Goal: Transaction & Acquisition: Book appointment/travel/reservation

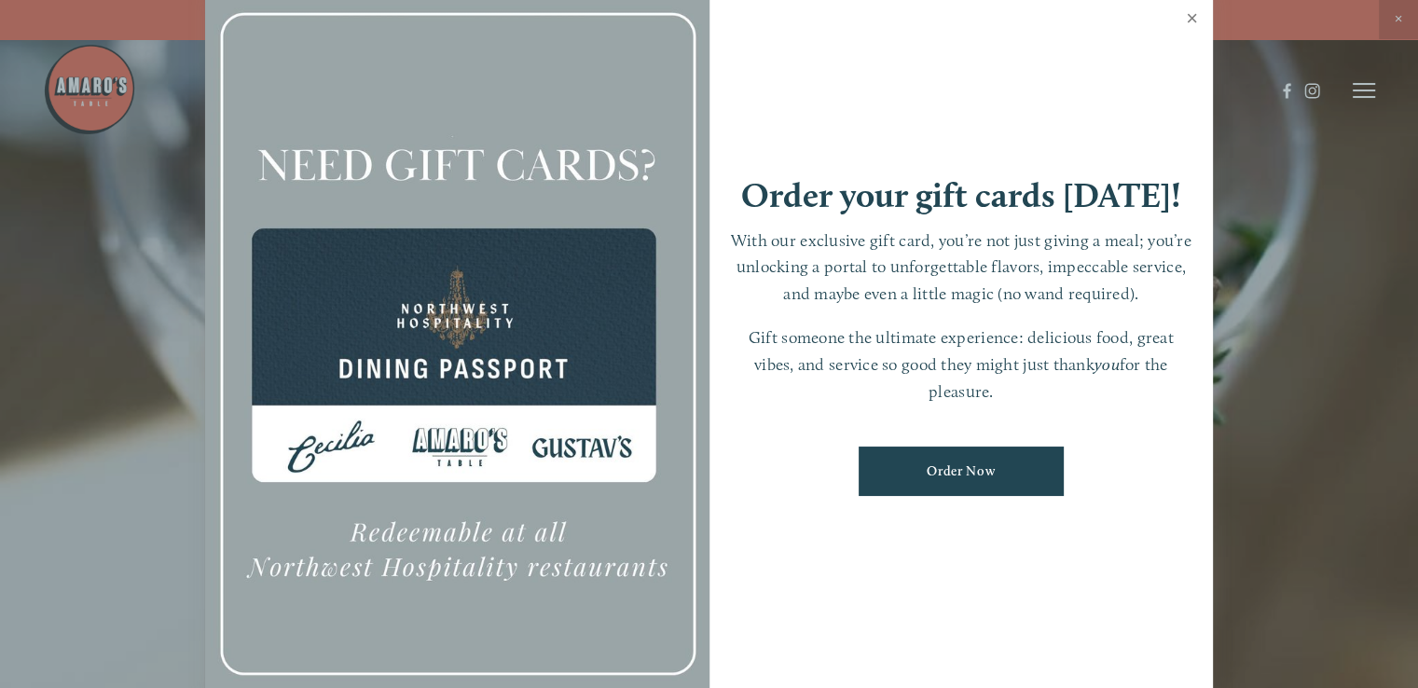
click at [1194, 17] on link "Close" at bounding box center [1192, 20] width 36 height 52
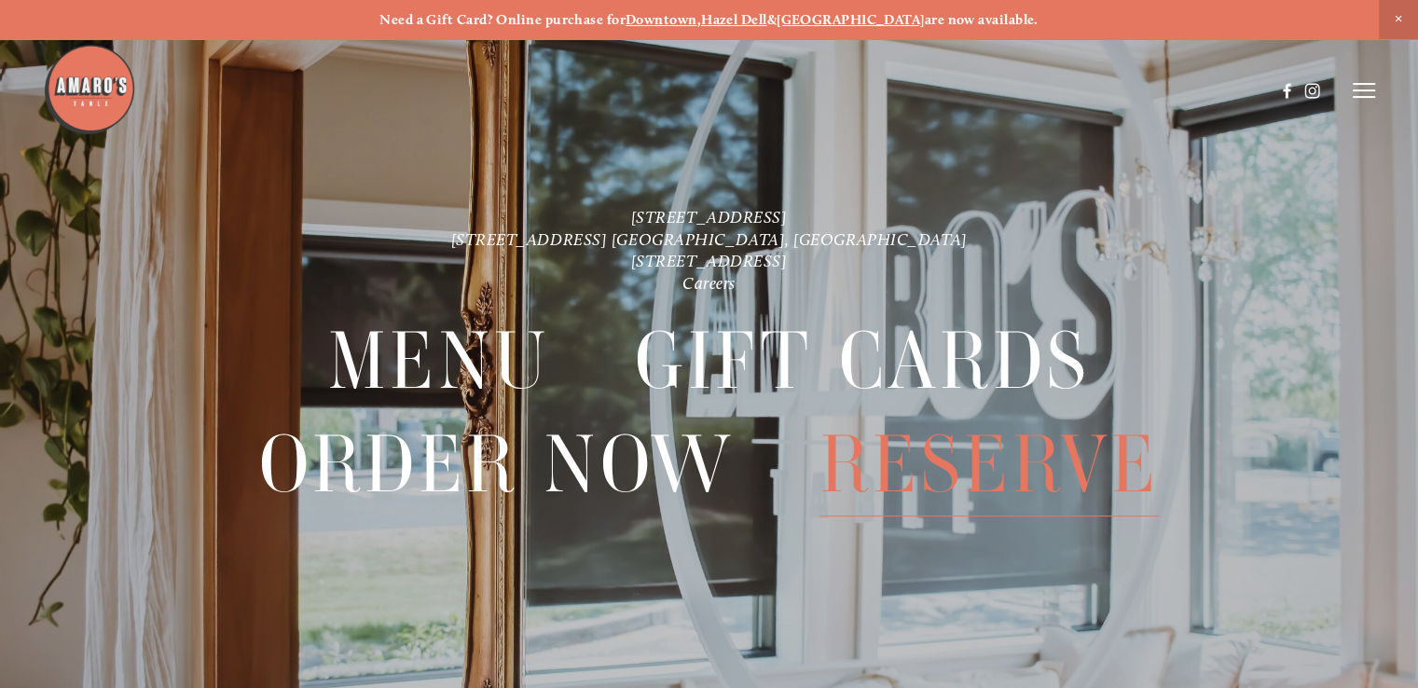
click at [966, 456] on span "Reserve" at bounding box center [988, 464] width 339 height 103
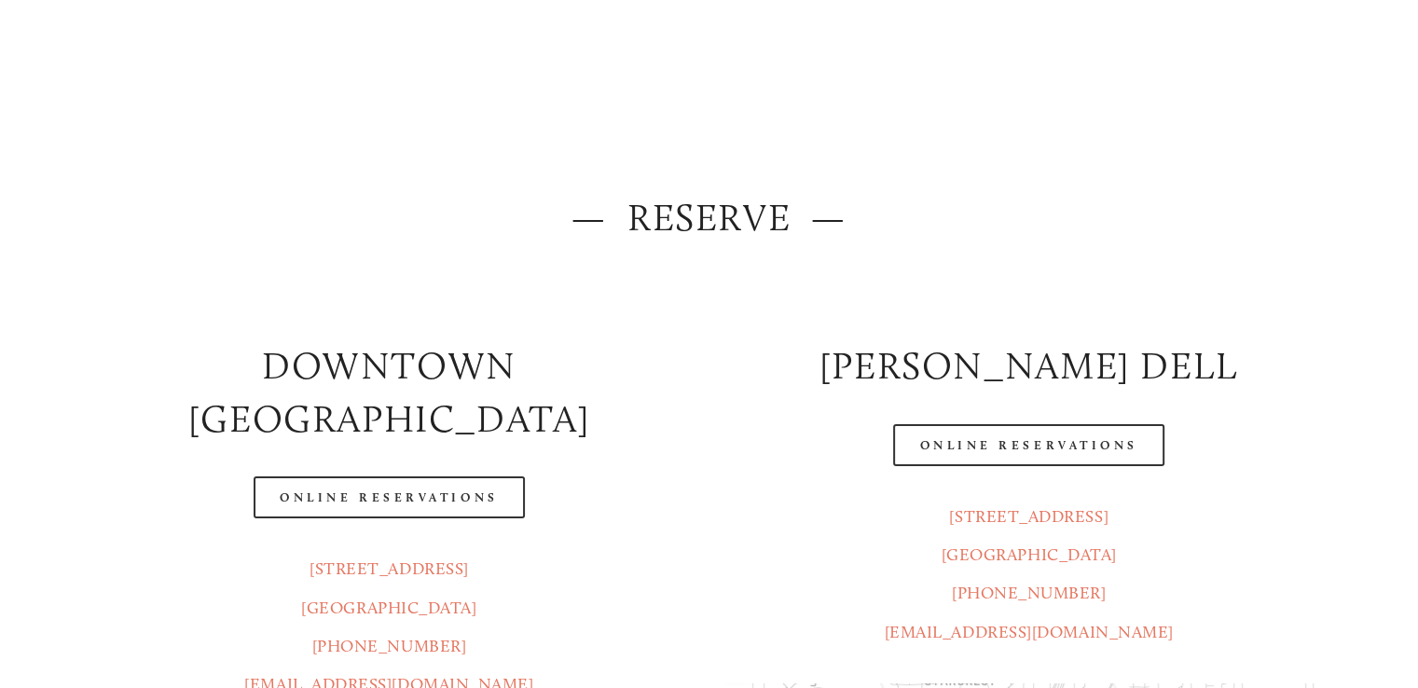
scroll to position [280, 0]
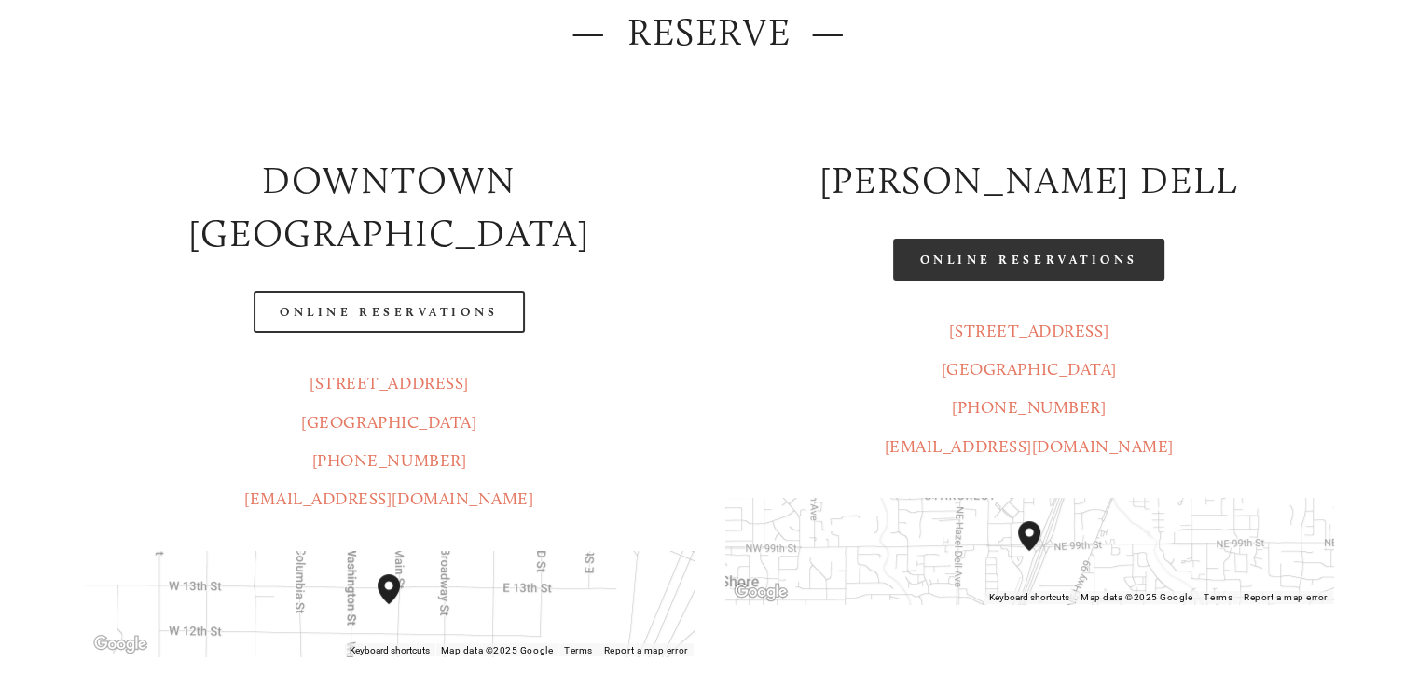
click at [1080, 266] on link "Online Reservations" at bounding box center [1028, 260] width 270 height 42
